Goal: Find specific page/section: Find specific page/section

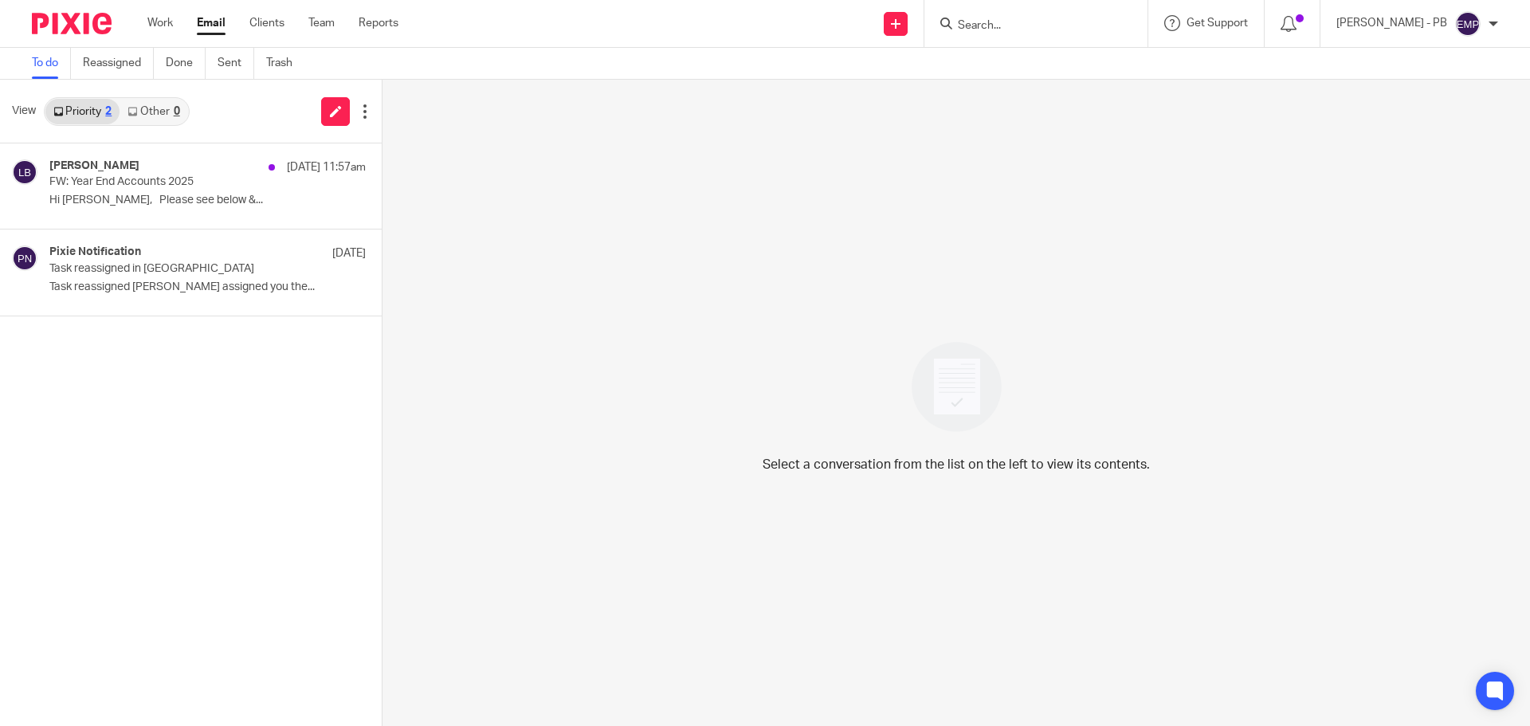
click at [218, 22] on link "Email" at bounding box center [211, 23] width 29 height 16
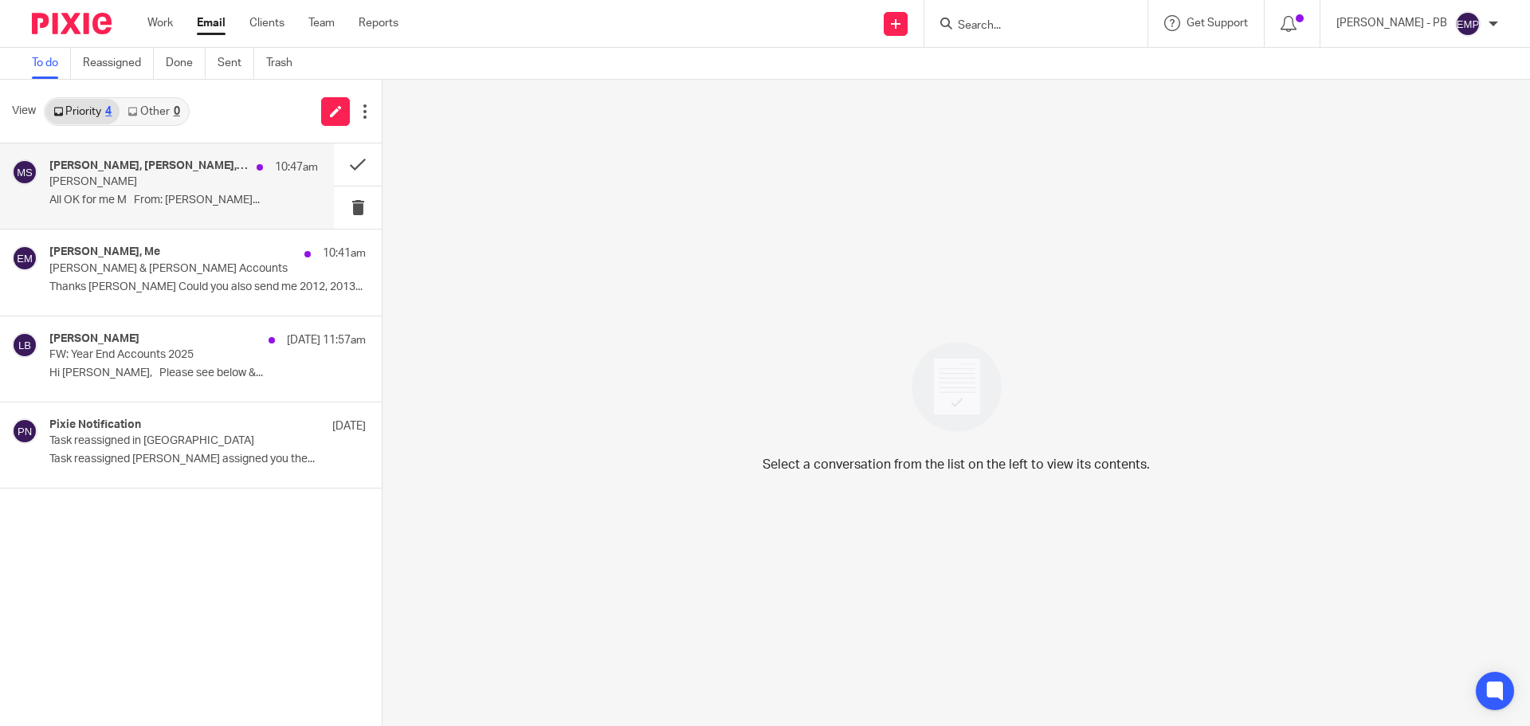
click at [142, 214] on div "Martin Bowe, Sonia Bird, Me 10:47am Adele Saad All OK for me M From: Erik Molna…" at bounding box center [167, 185] width 334 height 85
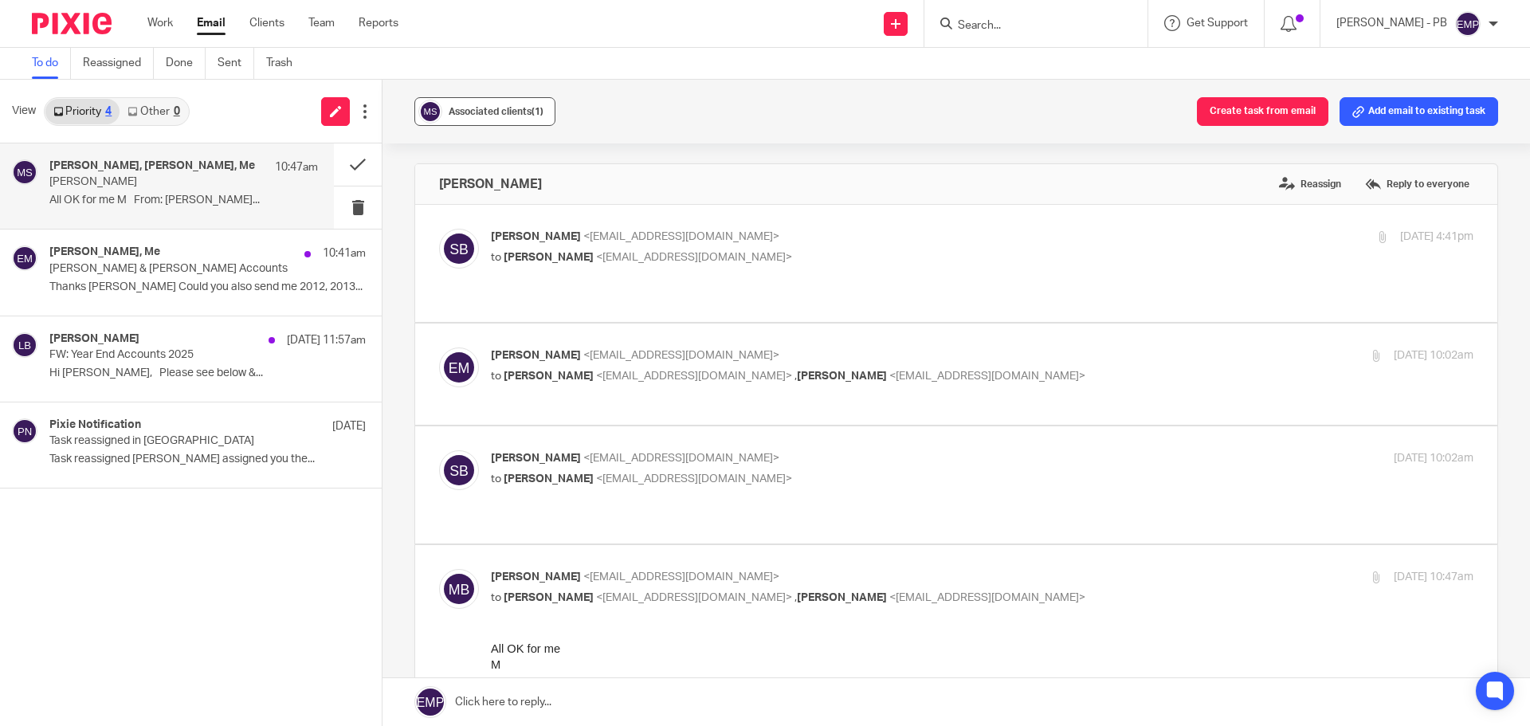
click at [525, 102] on button "Associated clients (1)" at bounding box center [484, 111] width 141 height 29
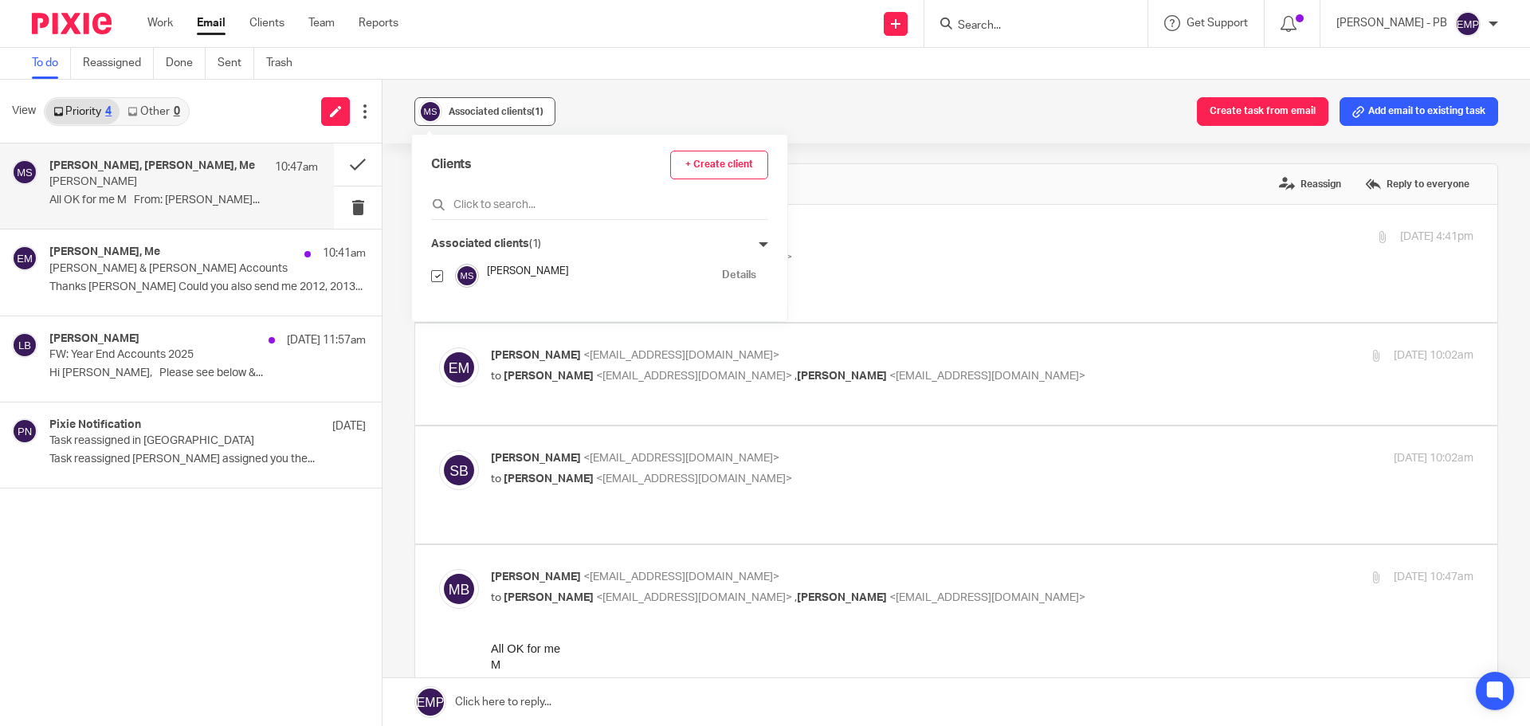
click at [523, 114] on span "Associated clients (1)" at bounding box center [496, 112] width 95 height 10
click at [355, 163] on button at bounding box center [358, 164] width 48 height 42
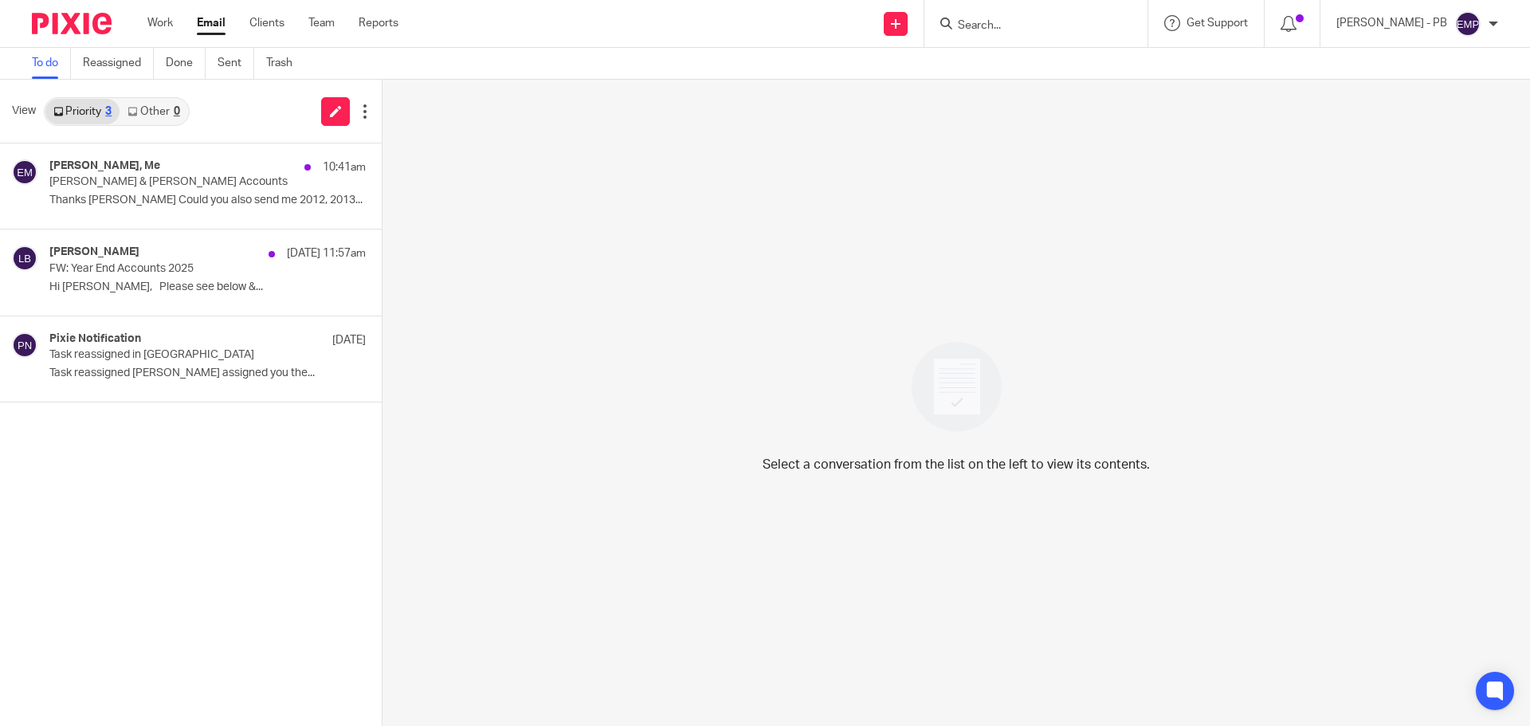
click at [1018, 43] on div at bounding box center [1035, 23] width 223 height 47
click at [1017, 27] on input "Search" at bounding box center [1027, 26] width 143 height 14
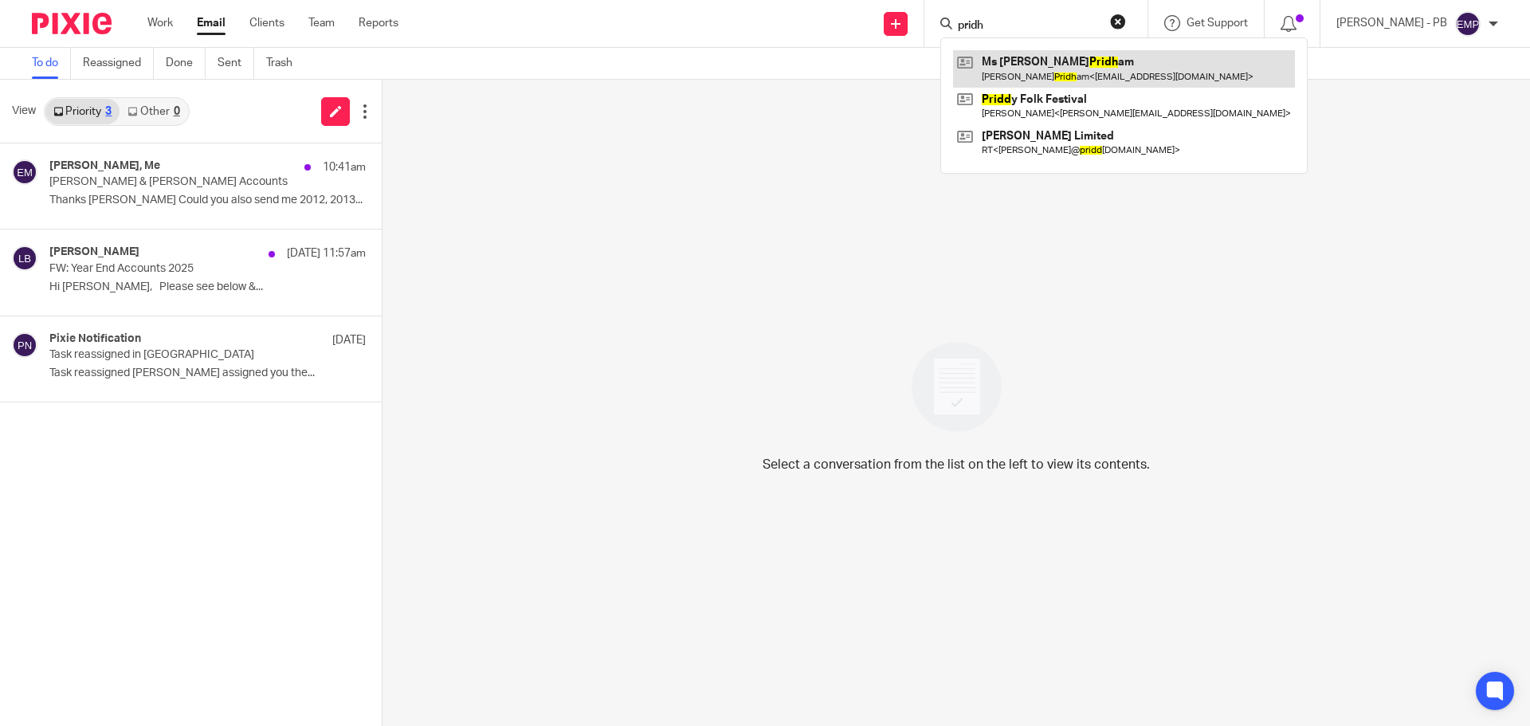
type input "pridh"
click at [1128, 73] on link at bounding box center [1124, 68] width 342 height 37
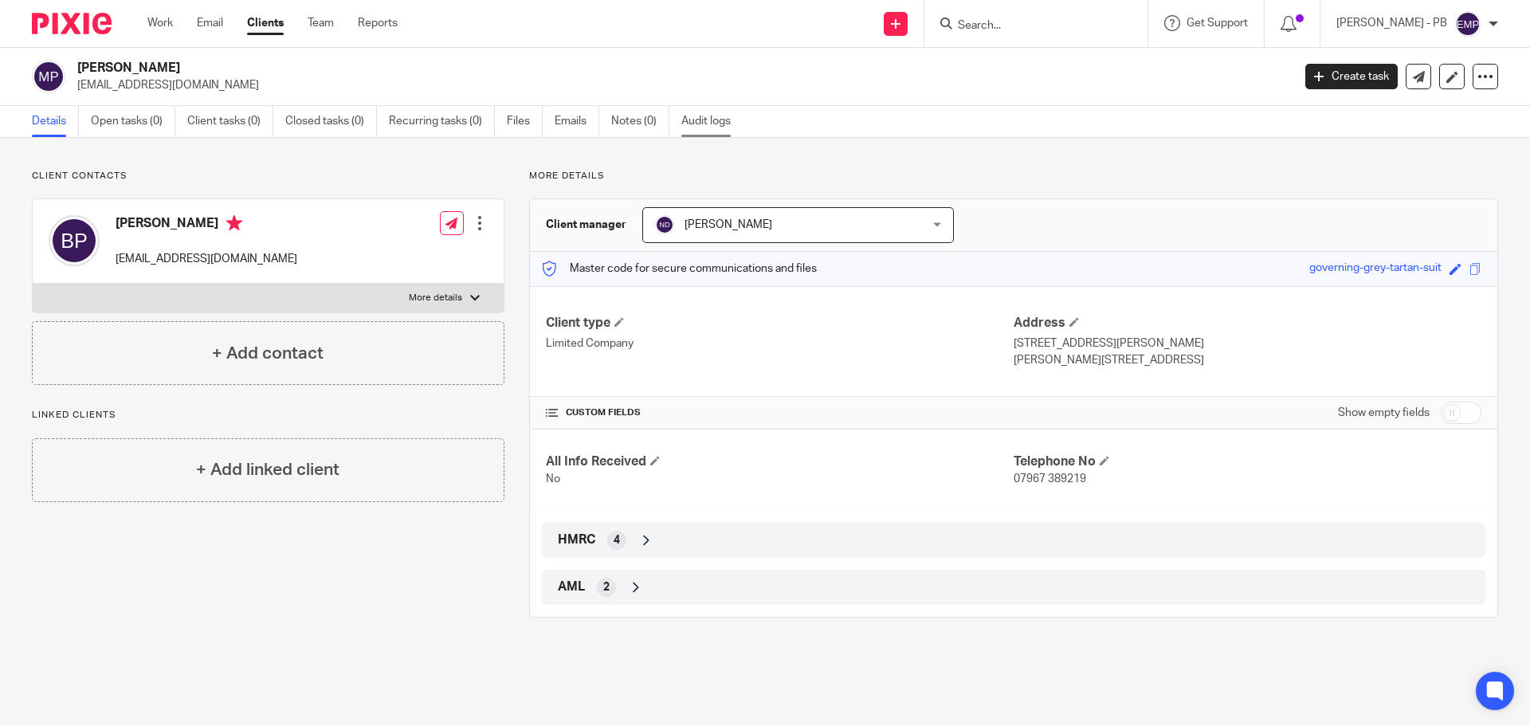
click at [712, 122] on link "Audit logs" at bounding box center [711, 121] width 61 height 31
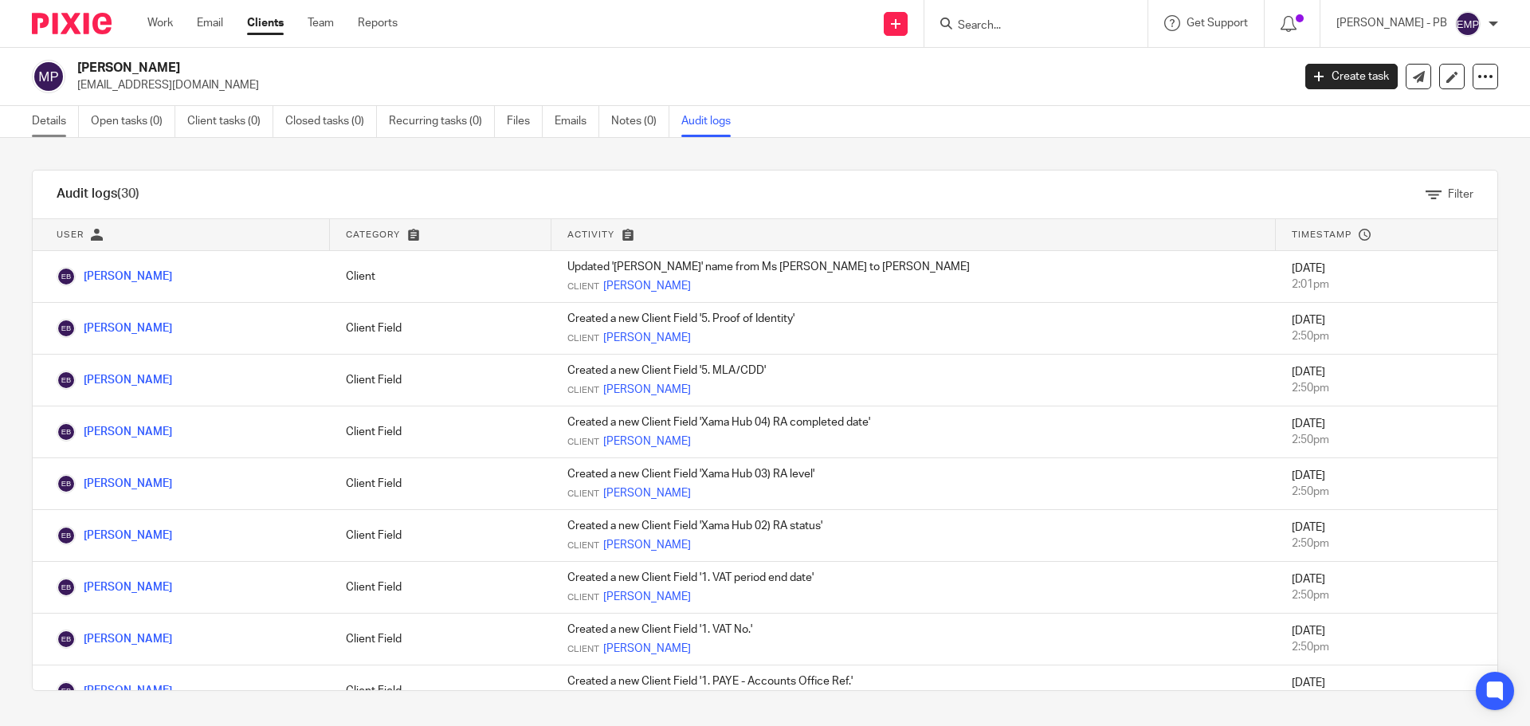
click at [45, 127] on link "Details" at bounding box center [55, 121] width 47 height 31
